Goal: Information Seeking & Learning: Learn about a topic

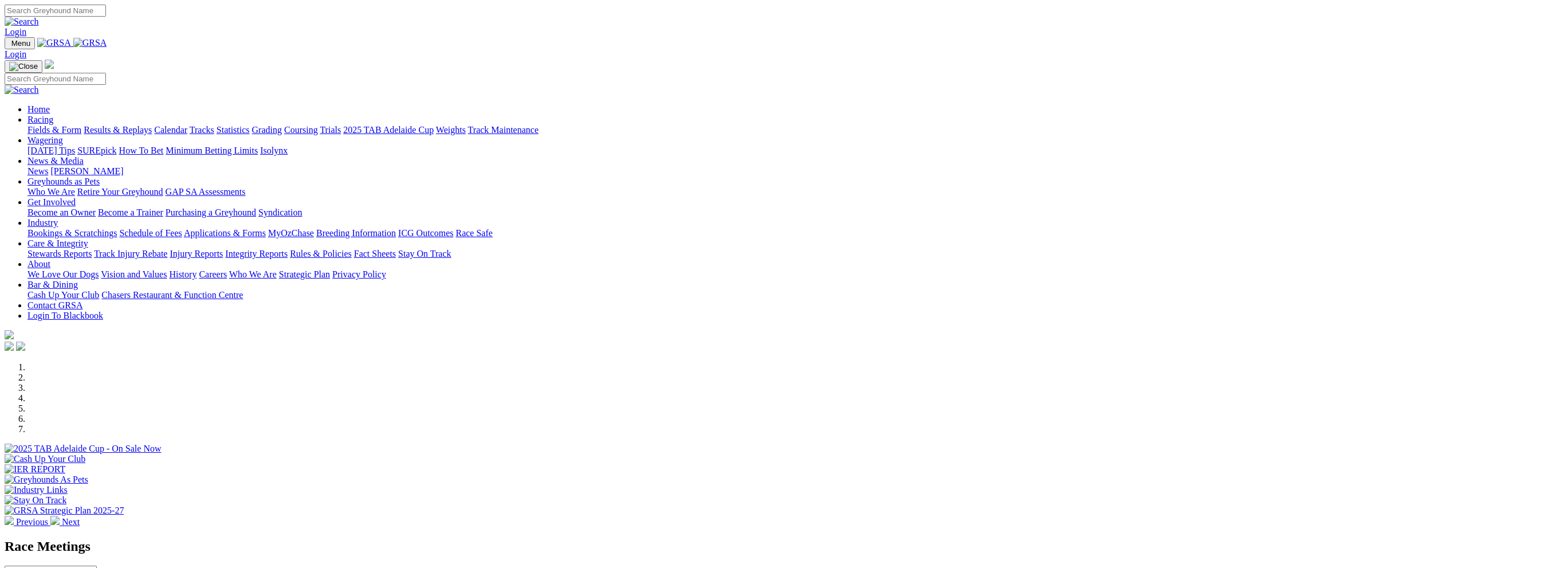
scroll to position [229, 0]
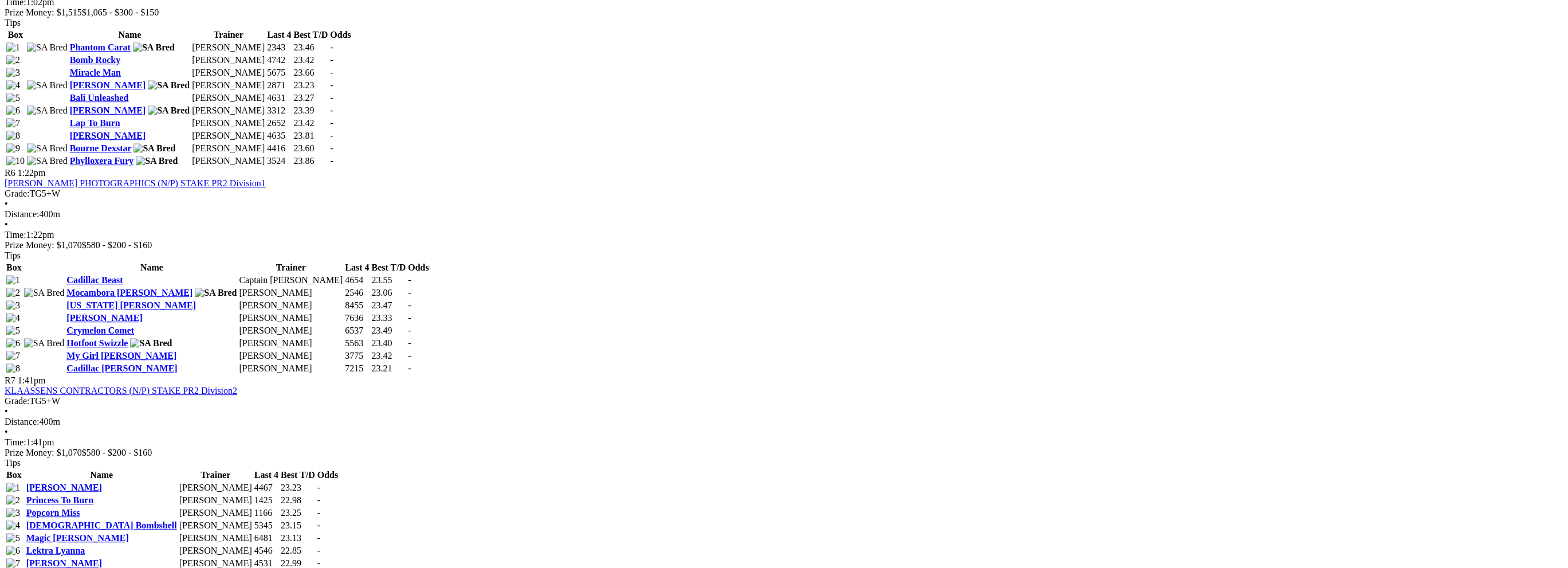
scroll to position [1376, 0]
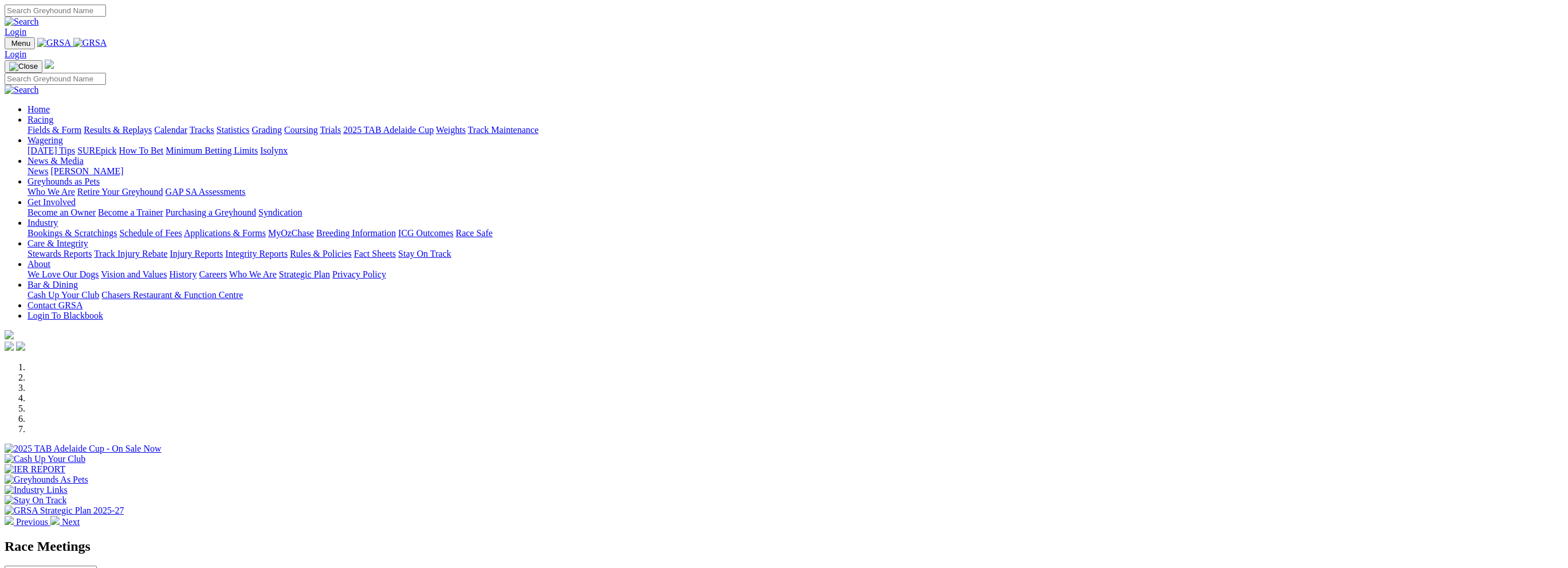
scroll to position [229, 0]
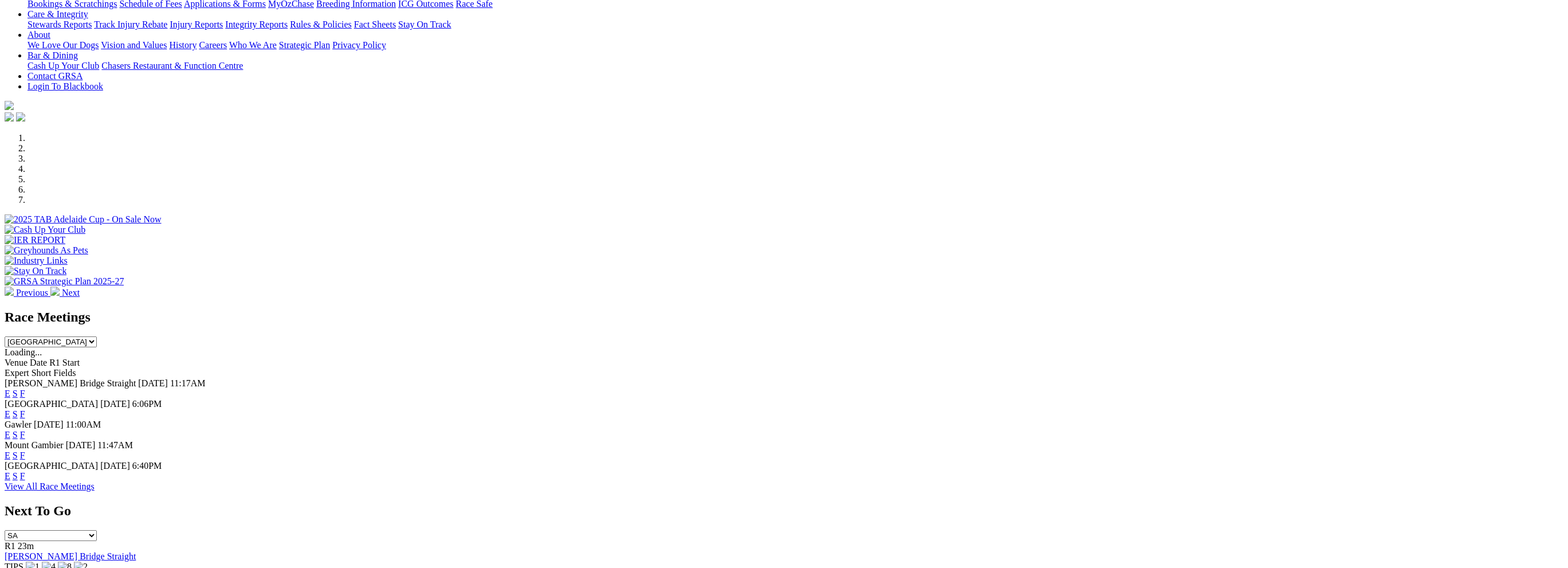
click at [25, 409] on link "F" at bounding box center [23, 413] width 5 height 10
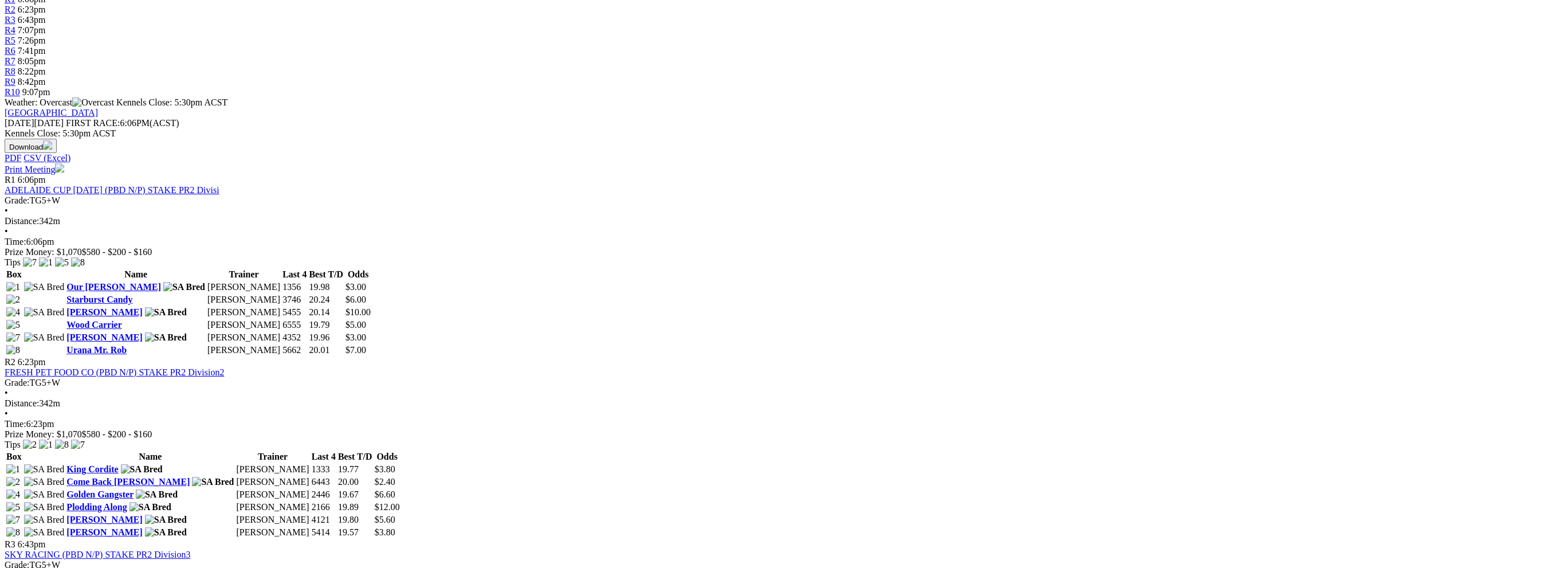
scroll to position [401, 0]
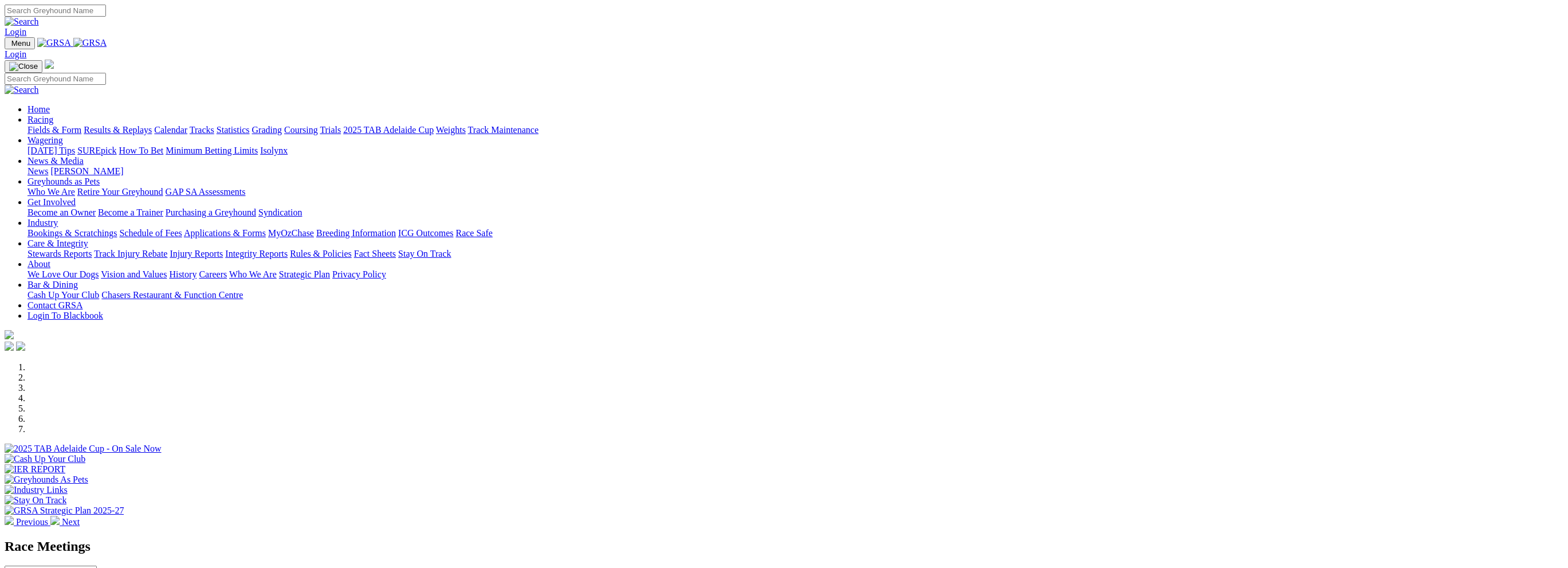
scroll to position [229, 0]
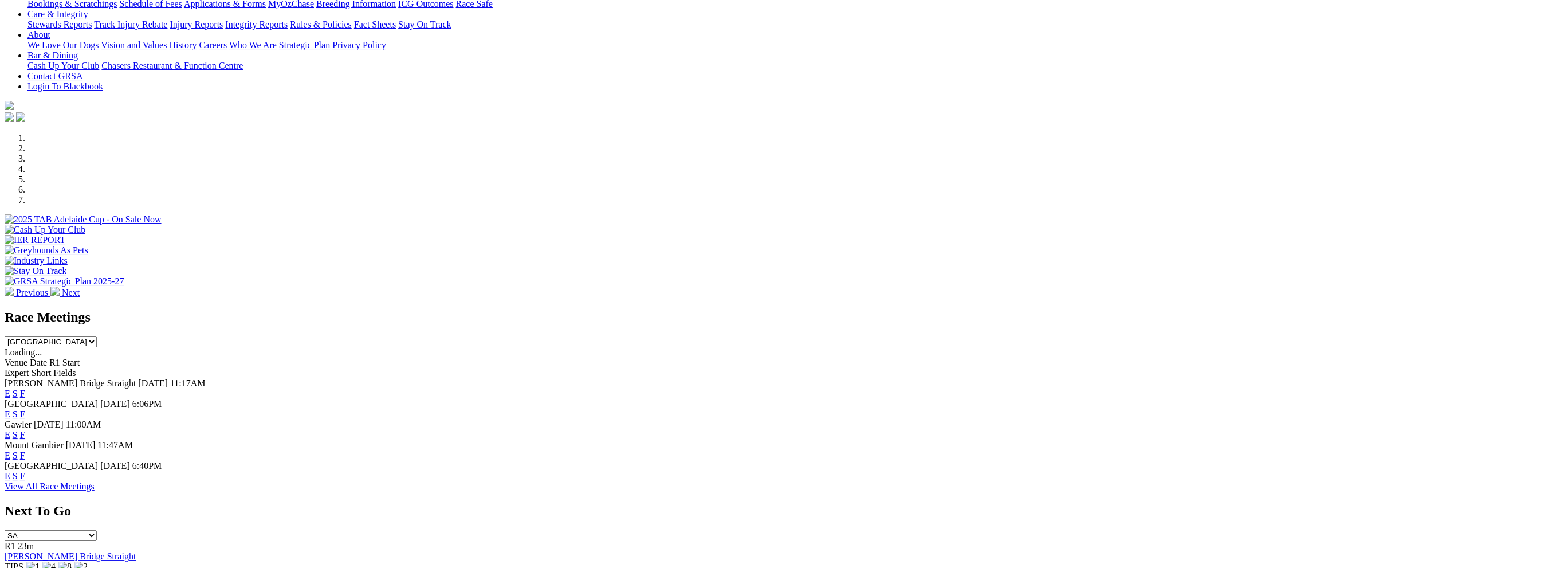
click at [25, 471] on link "F" at bounding box center [23, 475] width 5 height 10
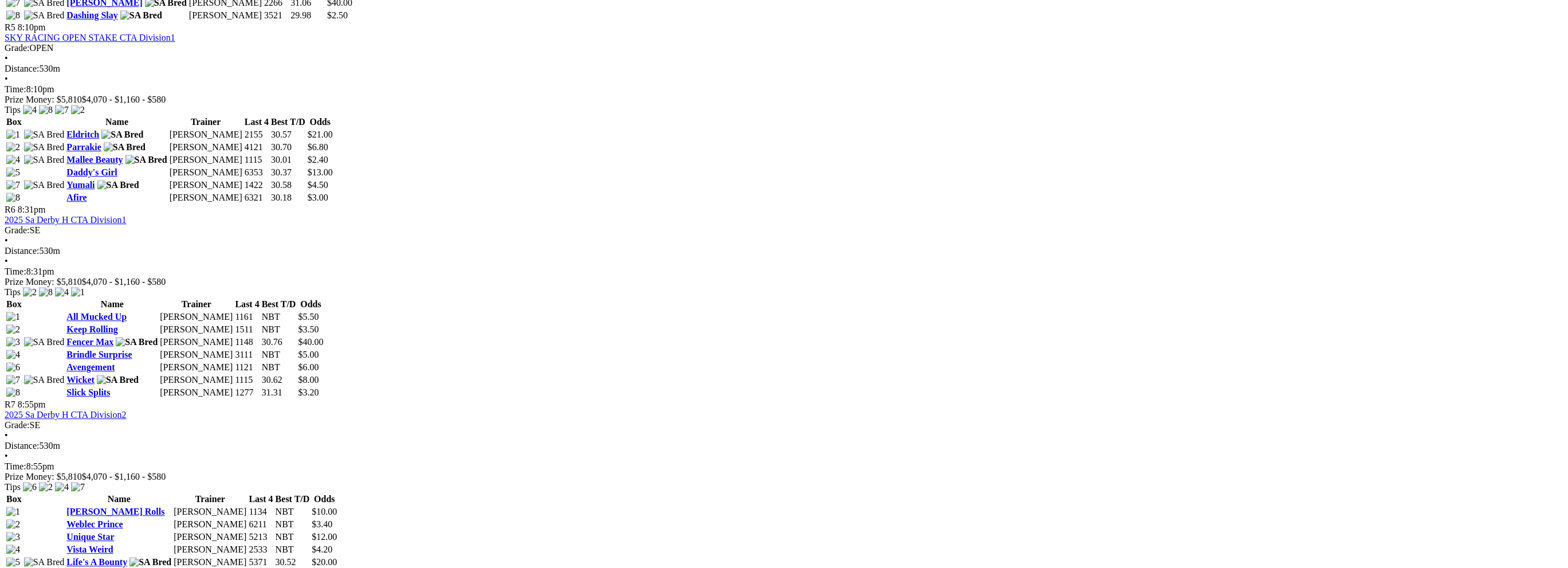
scroll to position [1318, 0]
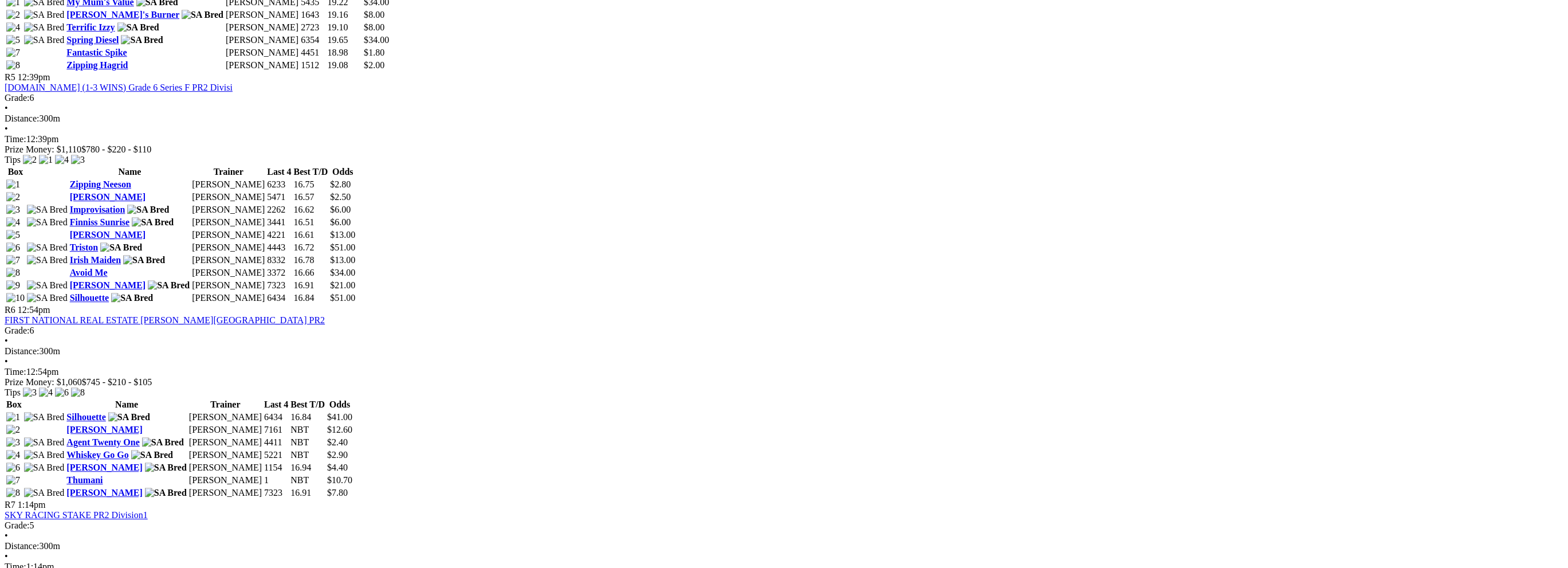
scroll to position [1089, 0]
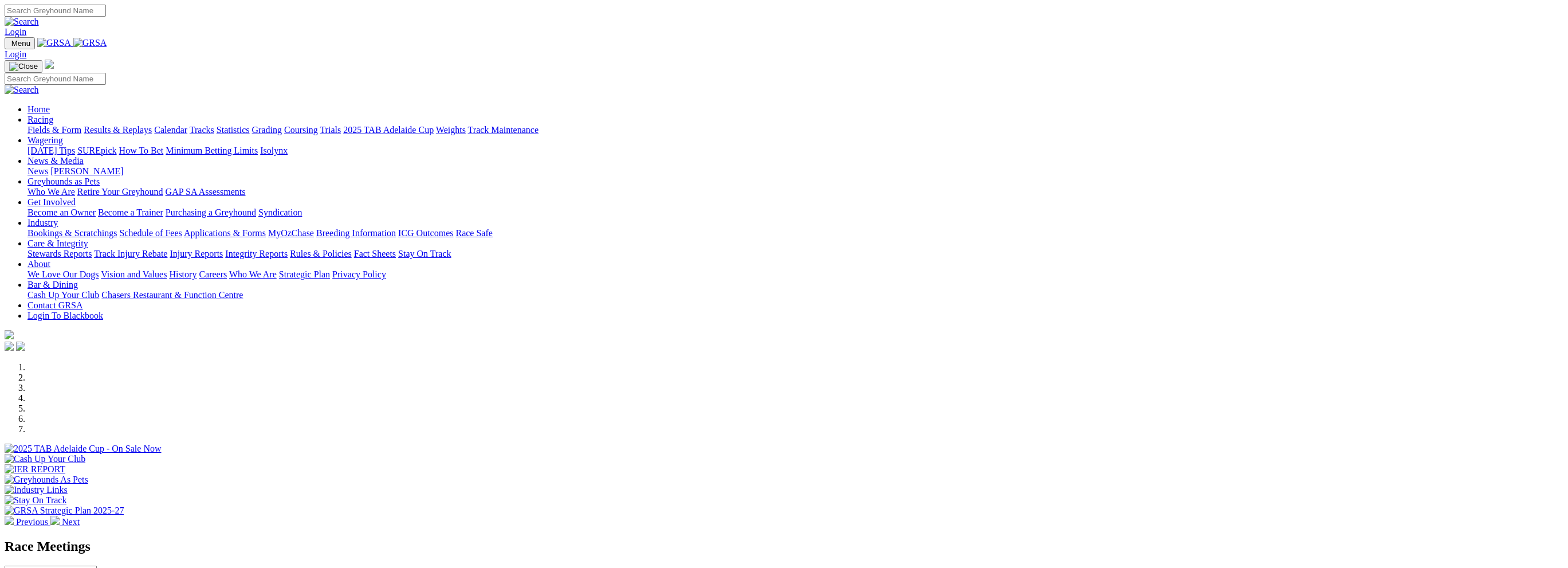
scroll to position [229, 0]
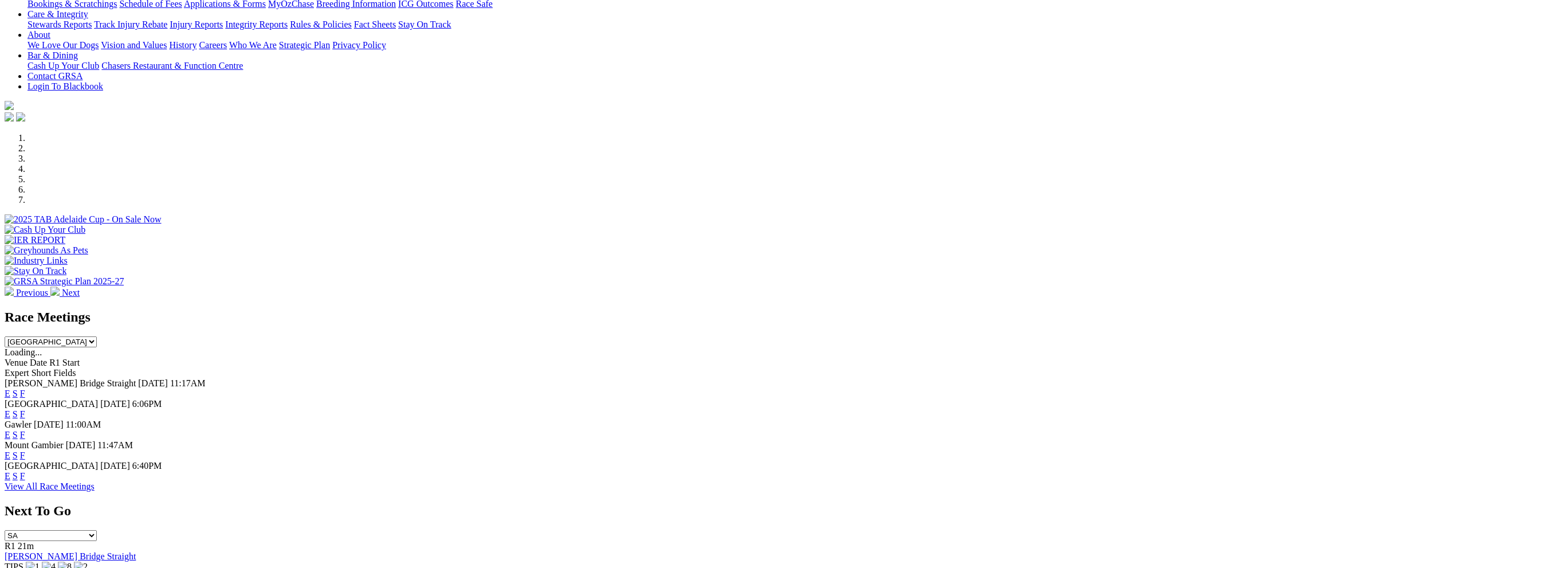
click at [25, 471] on link "F" at bounding box center [23, 475] width 5 height 10
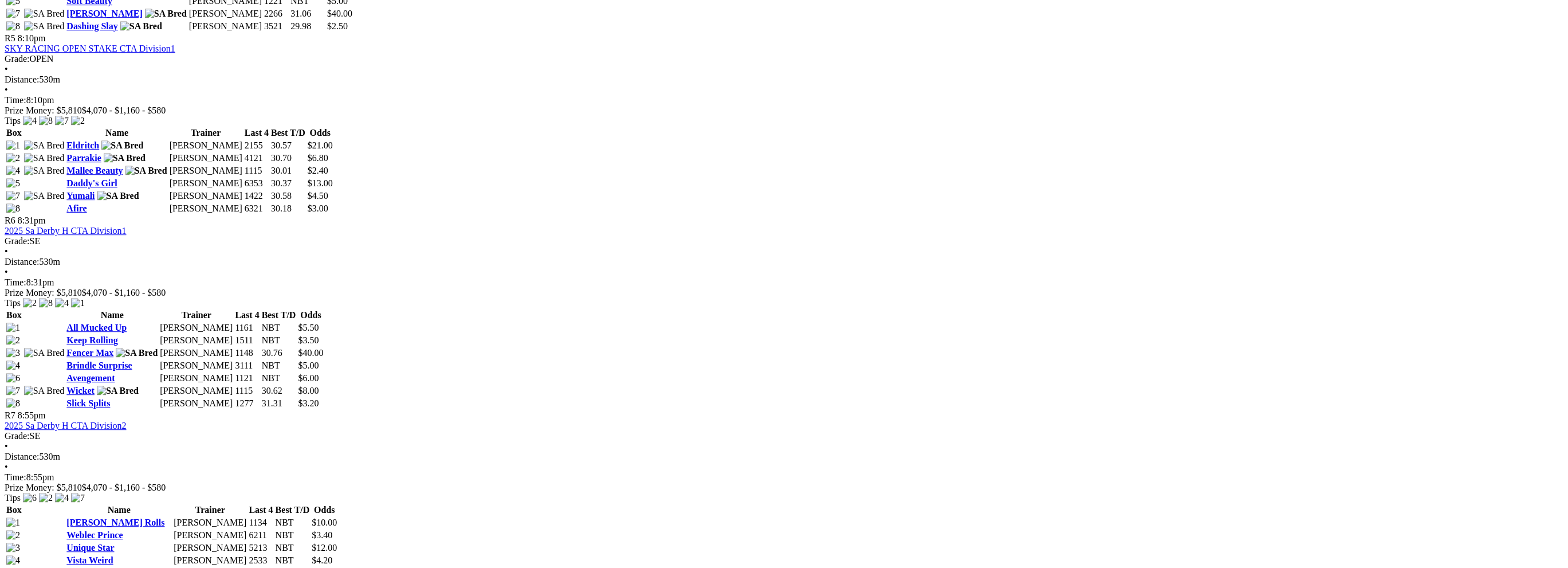
scroll to position [1318, 0]
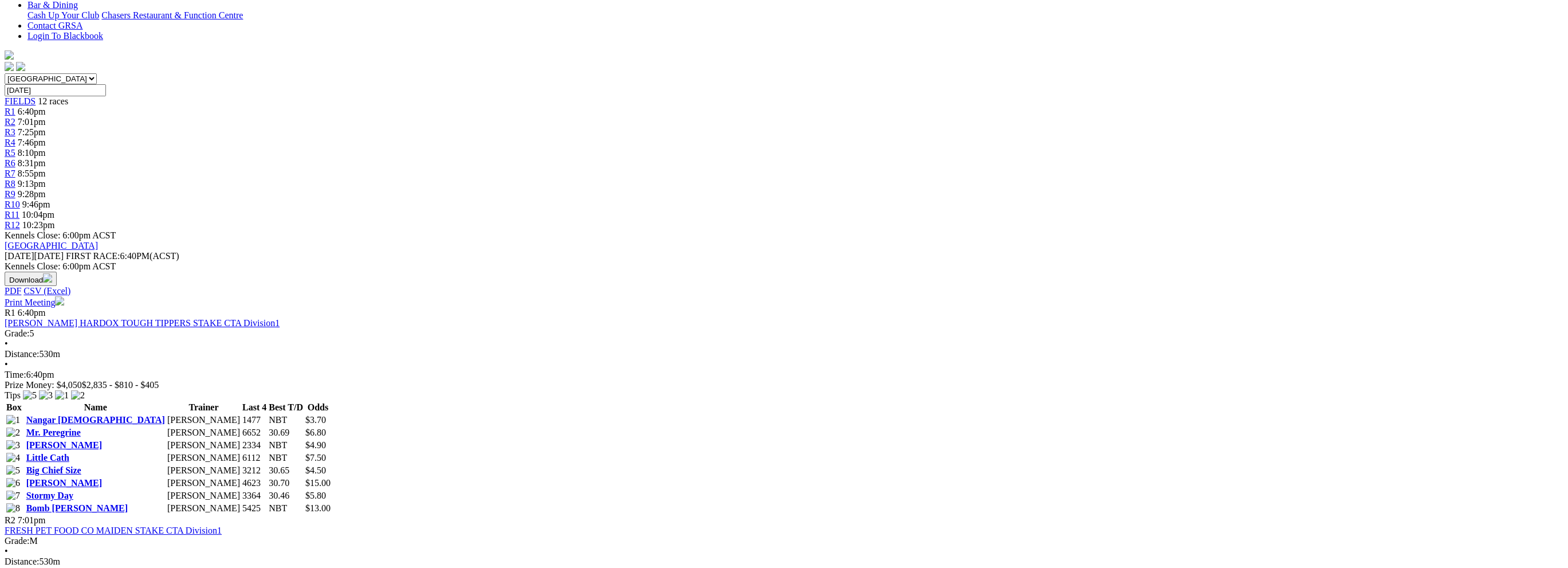
scroll to position [344, 0]
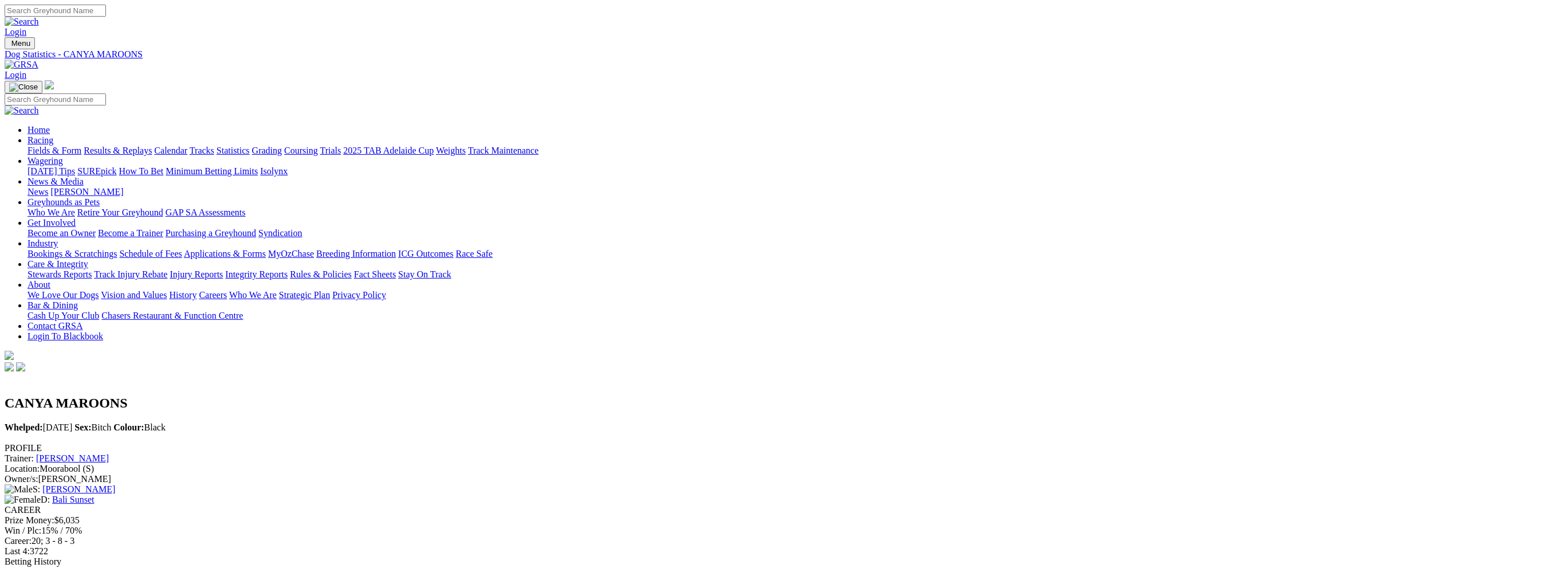
click at [109, 453] on link "[PERSON_NAME]" at bounding box center [73, 457] width 73 height 10
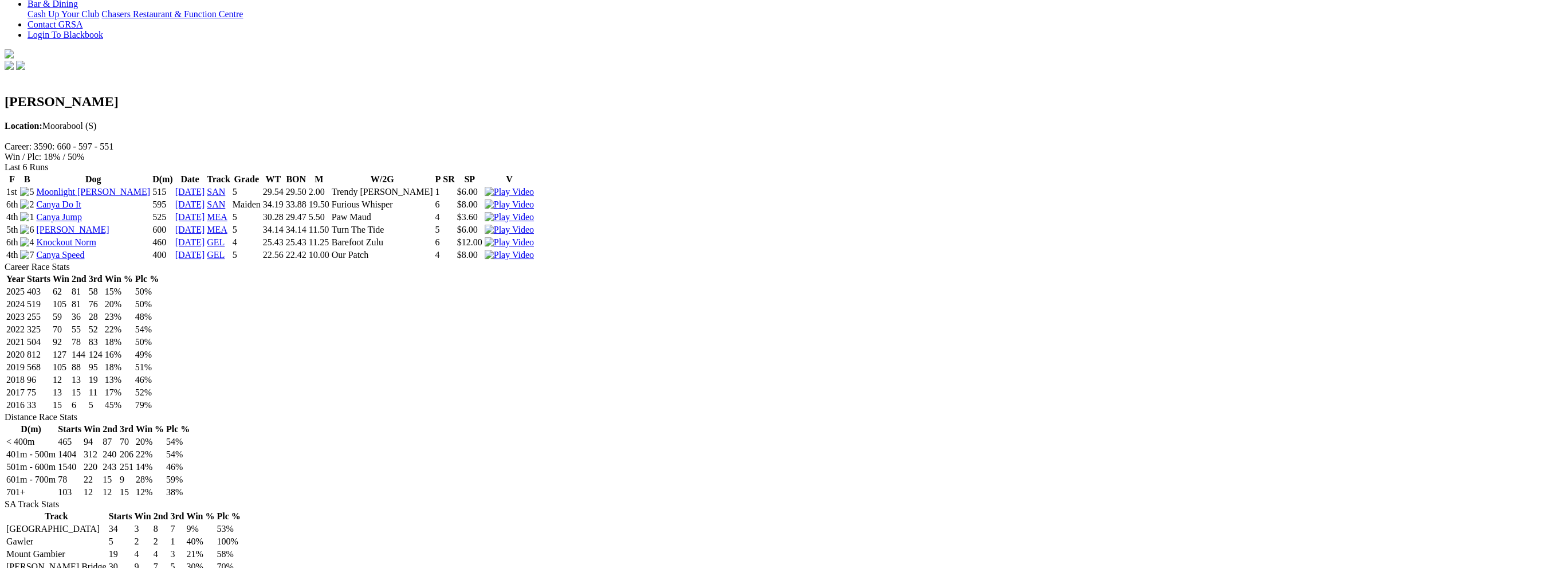
scroll to position [287, 0]
